Goal: Navigation & Orientation: Find specific page/section

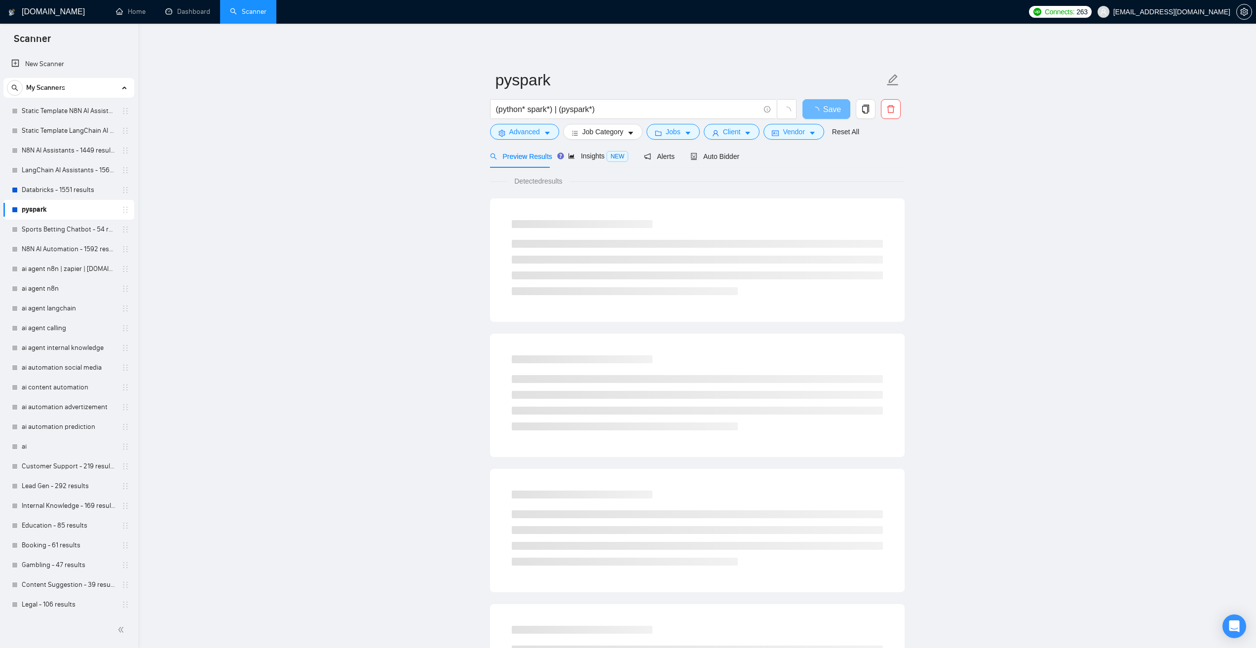
scroll to position [290, 0]
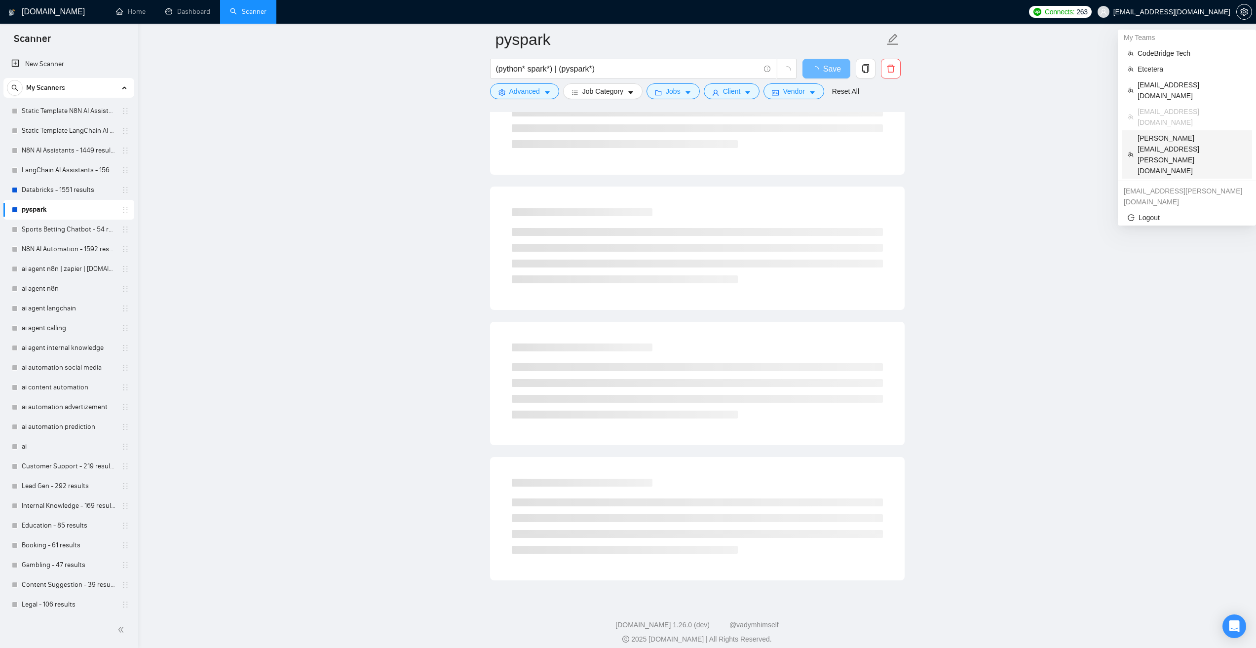
click at [1162, 133] on span "[PERSON_NAME][EMAIL_ADDRESS][PERSON_NAME][DOMAIN_NAME]" at bounding box center [1192, 154] width 109 height 43
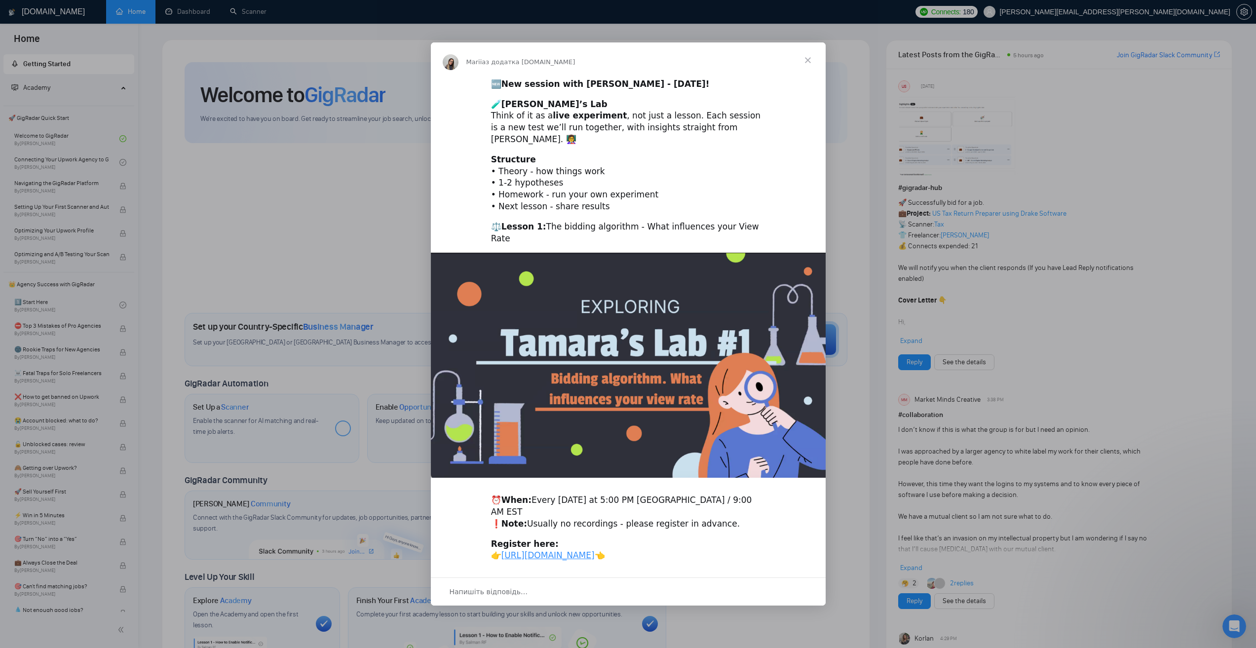
click at [811, 64] on span "Закрити" at bounding box center [808, 60] width 36 height 36
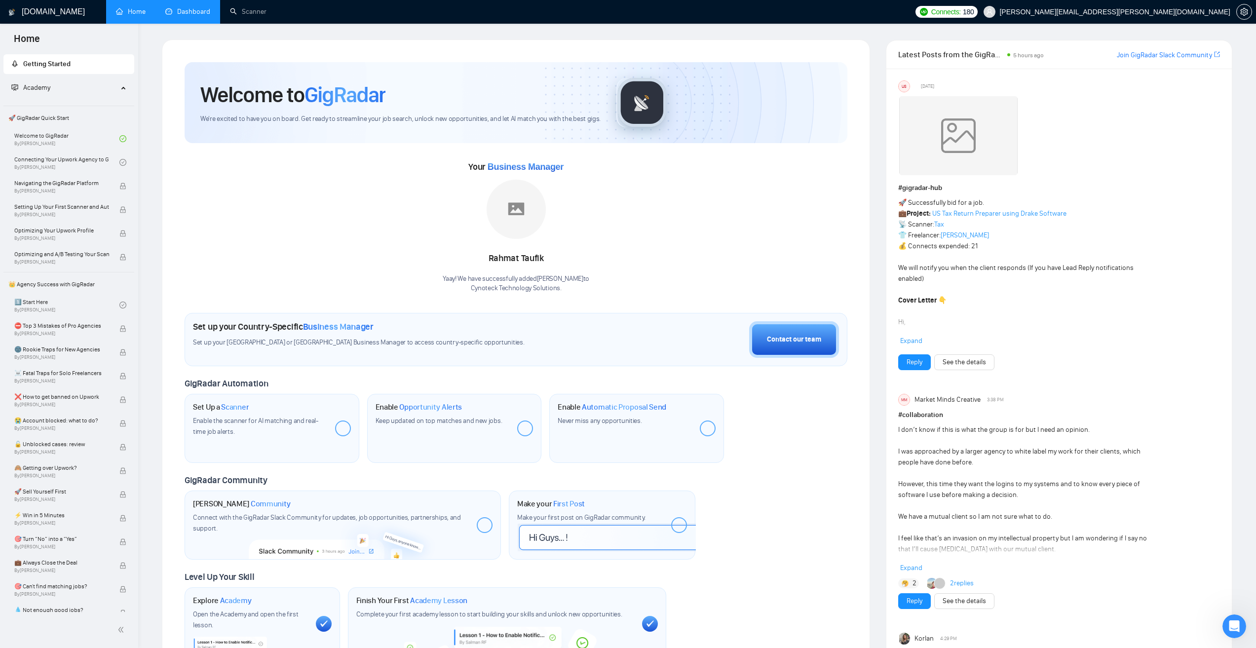
click at [200, 16] on link "Dashboard" at bounding box center [187, 11] width 45 height 8
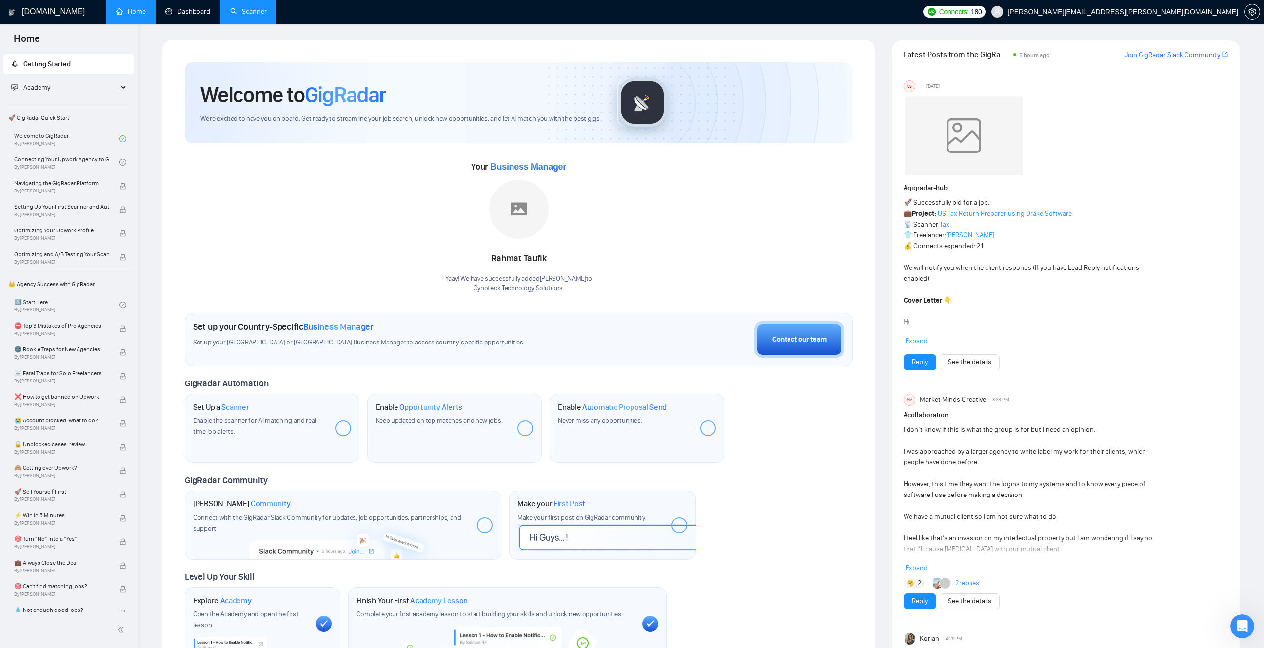
click at [264, 13] on link "Scanner" at bounding box center [248, 11] width 37 height 8
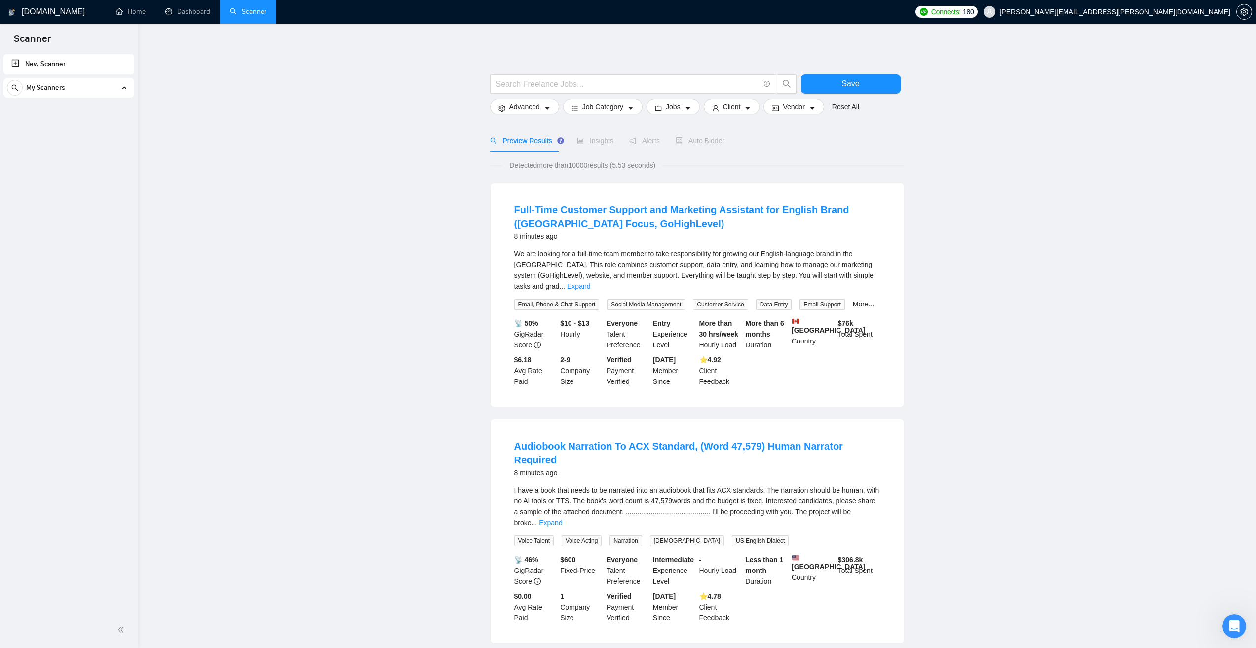
click at [130, 89] on div "My Scanners" at bounding box center [69, 88] width 124 height 20
click at [124, 87] on icon at bounding box center [124, 87] width 0 height 5
click at [614, 87] on input "text" at bounding box center [628, 84] width 264 height 12
click at [97, 89] on div "My Scanners" at bounding box center [69, 88] width 124 height 20
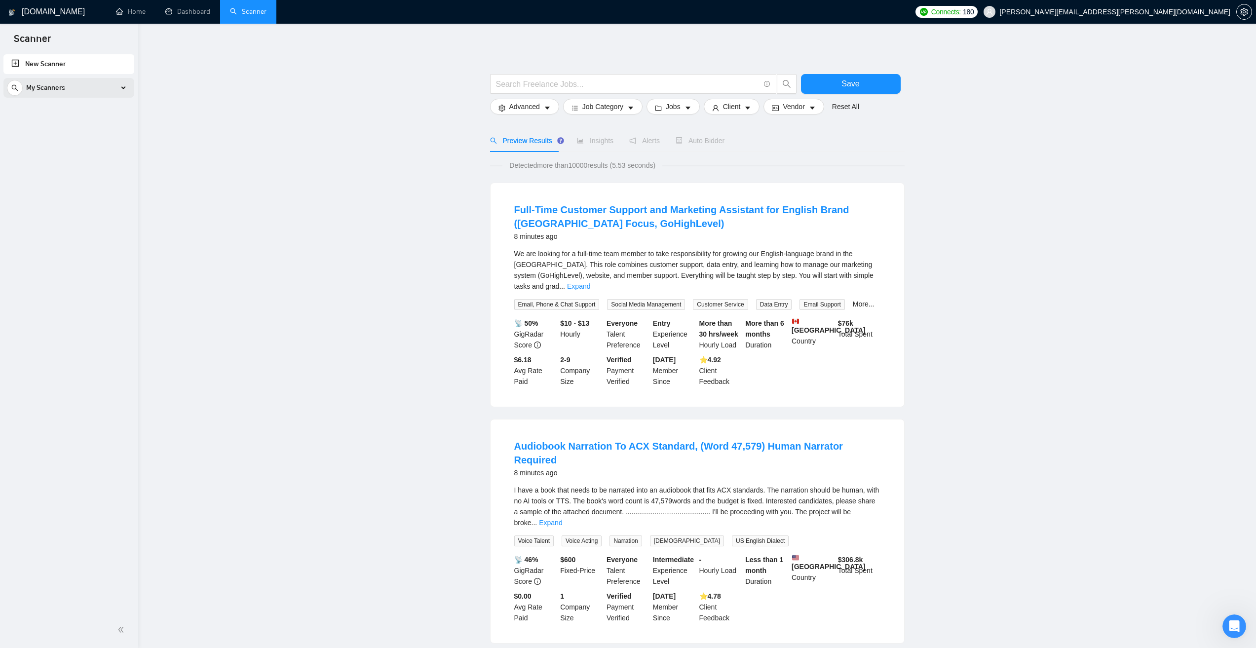
click at [103, 90] on div "My Scanners" at bounding box center [69, 88] width 124 height 20
click at [184, 9] on link "Dashboard" at bounding box center [187, 11] width 45 height 8
